Goal: Use online tool/utility: Utilize a website feature to perform a specific function

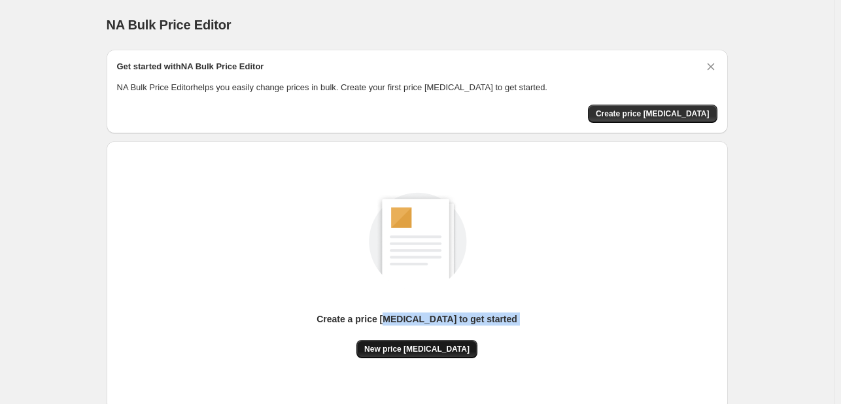
click at [400, 341] on div "Create a price [MEDICAL_DATA] to get started New price [MEDICAL_DATA]" at bounding box center [417, 336] width 201 height 46
click at [400, 349] on span "New price [MEDICAL_DATA]" at bounding box center [416, 349] width 105 height 10
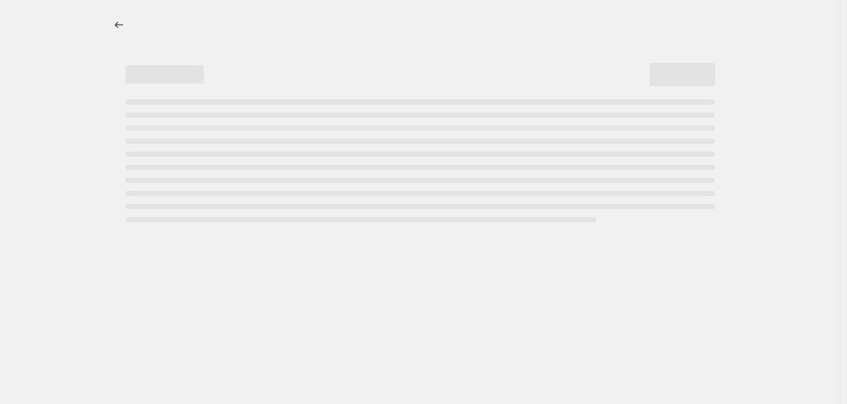
select select "percentage"
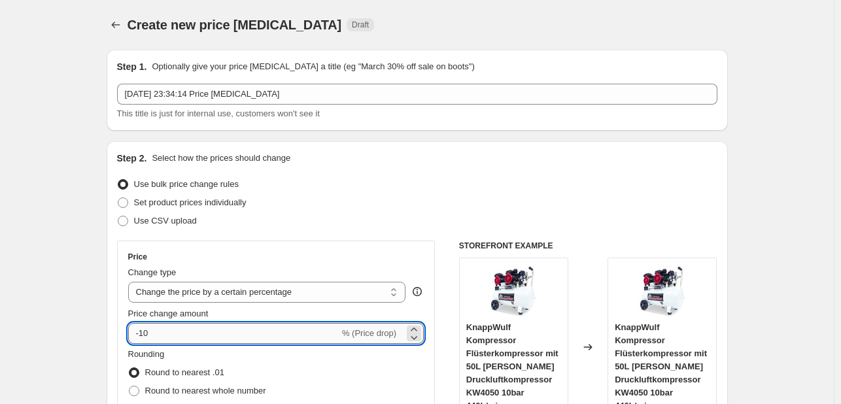
click at [167, 330] on input "-10" at bounding box center [233, 333] width 211 height 21
type input "-1"
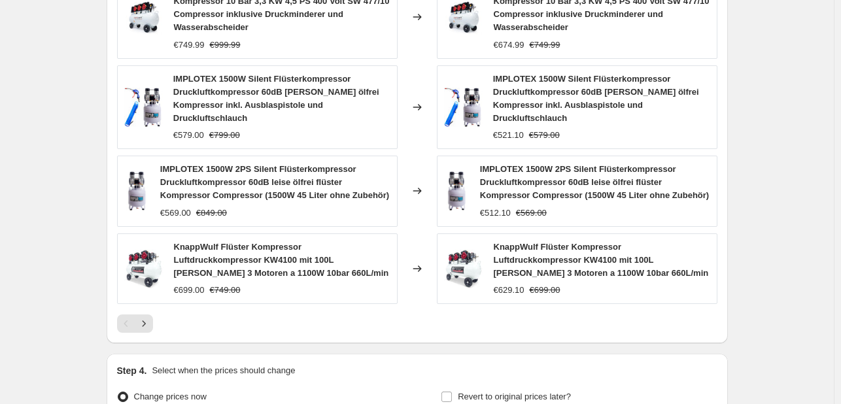
scroll to position [915, 0]
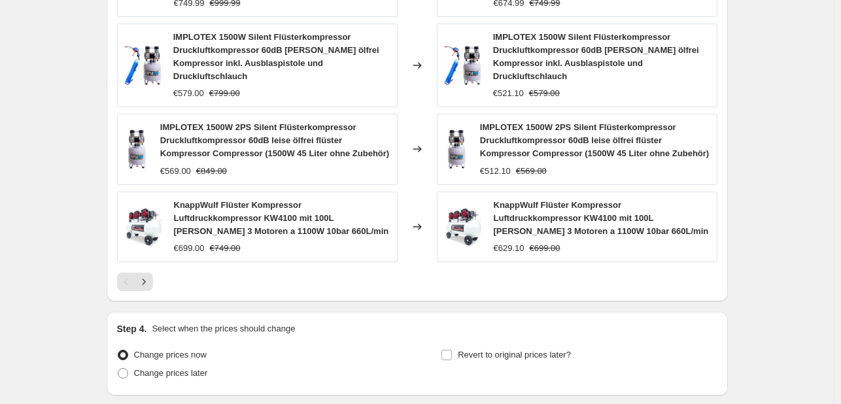
type input "-30"
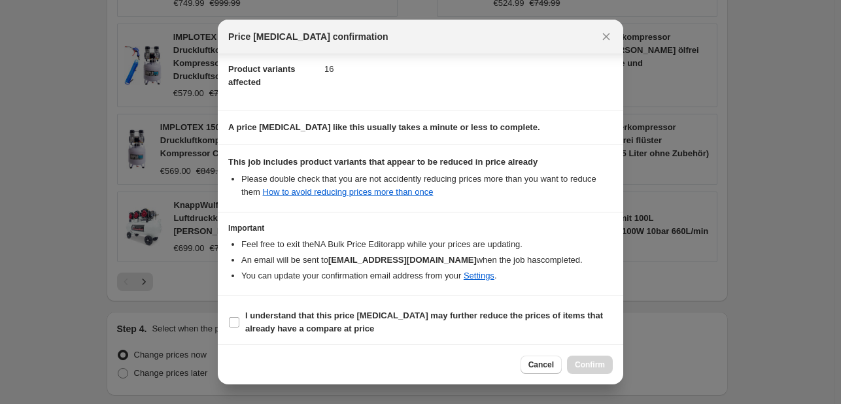
scroll to position [145, 0]
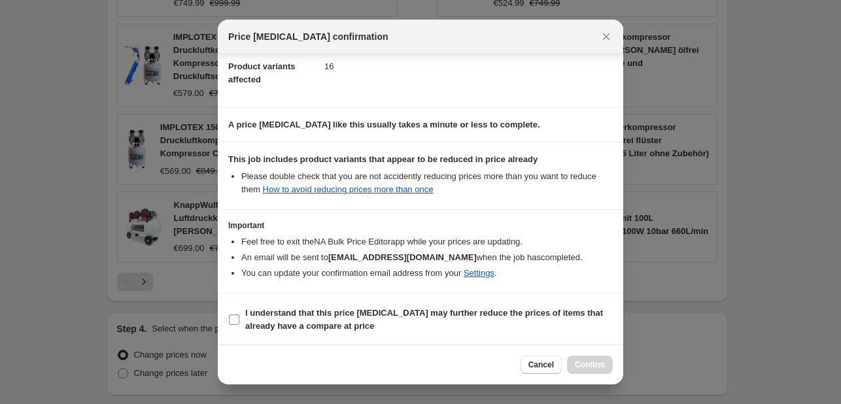
click at [314, 330] on b "I understand that this price [MEDICAL_DATA] may further reduce the prices of it…" at bounding box center [424, 319] width 358 height 23
click at [239, 325] on input "I understand that this price [MEDICAL_DATA] may further reduce the prices of it…" at bounding box center [234, 320] width 10 height 10
checkbox input "true"
click at [594, 362] on span "Confirm" at bounding box center [590, 365] width 30 height 10
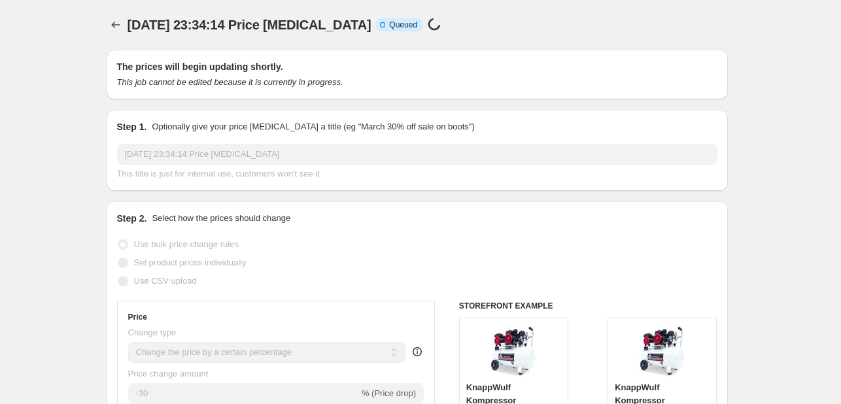
scroll to position [915, 0]
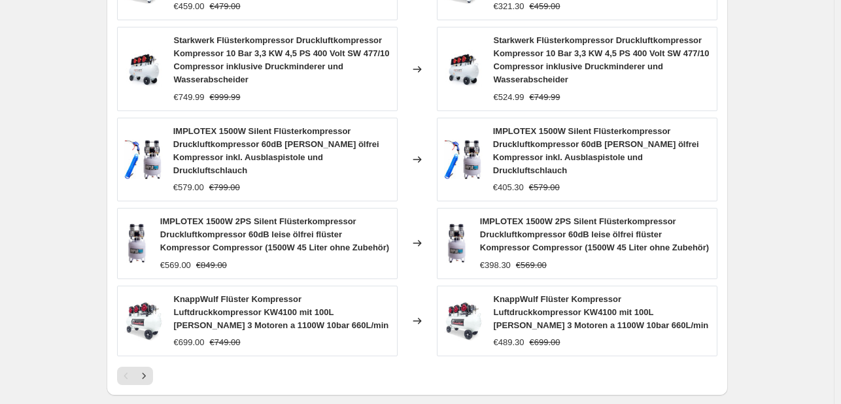
select select "percentage"
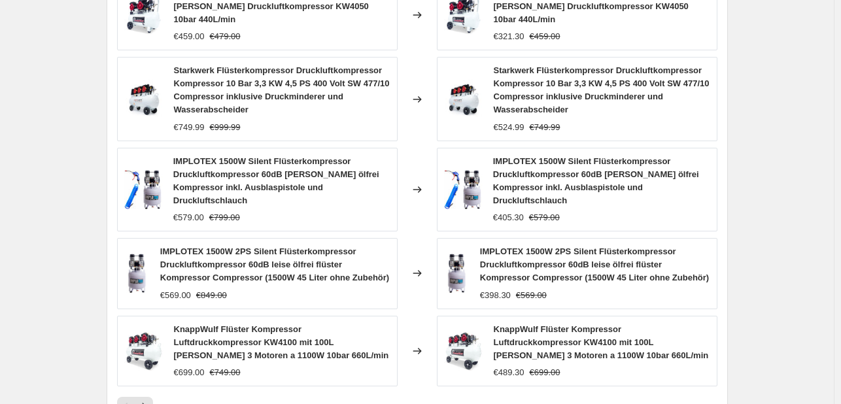
scroll to position [0, 0]
